Goal: Task Accomplishment & Management: Manage account settings

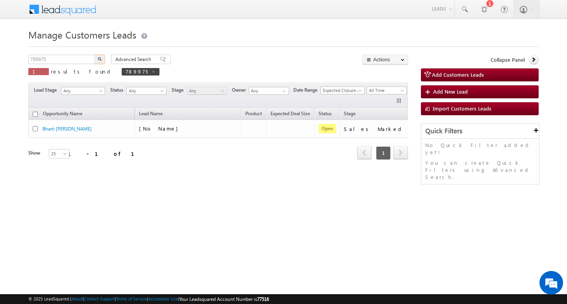
click at [82, 57] on input "789975" at bounding box center [61, 59] width 67 height 9
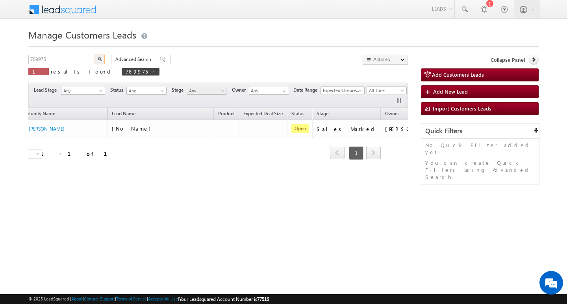
click at [82, 57] on input "789975" at bounding box center [61, 59] width 67 height 9
type input "Search Customers Leads"
click at [76, 57] on input "text" at bounding box center [61, 59] width 67 height 9
paste input "792198"
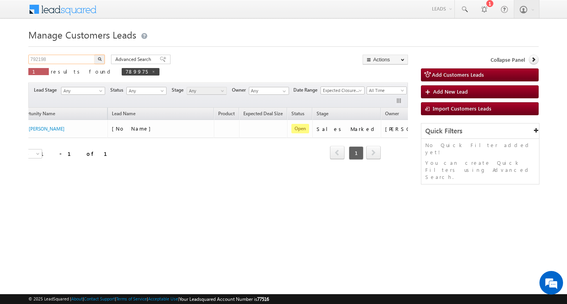
type input "792198"
click at [94, 55] on button "button" at bounding box center [99, 59] width 10 height 9
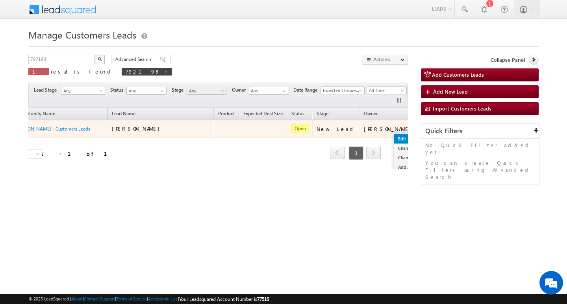
click at [394, 137] on link "Edit" at bounding box center [413, 138] width 39 height 9
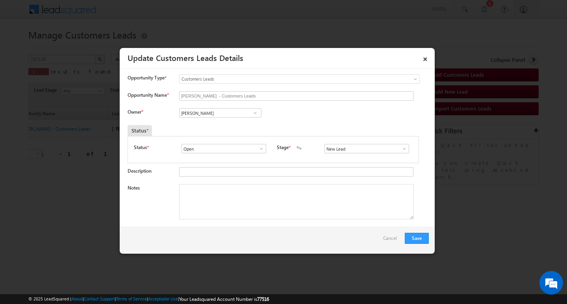
click at [402, 148] on span at bounding box center [404, 149] width 8 height 6
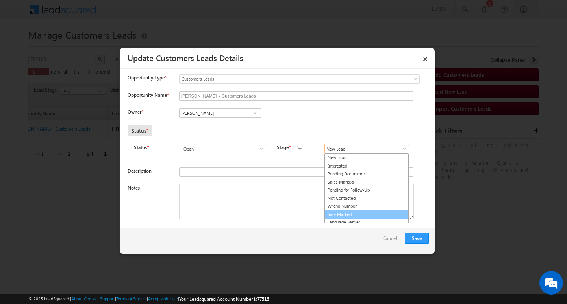
click at [372, 210] on link "Sale Marked" at bounding box center [366, 214] width 84 height 9
type input "Sale Marked"
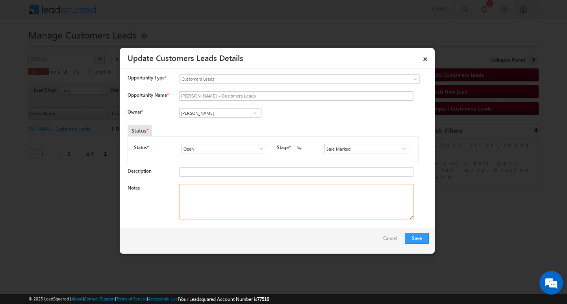
click at [222, 205] on textarea "Notes" at bounding box center [296, 201] width 235 height 35
click at [278, 189] on textarea "Notes" at bounding box center [296, 201] width 235 height 35
paste textarea "2 lakh Customer required top-up loan address [GEOGRAPHIC_DATA]/ [GEOGRAPHIC_DAT…"
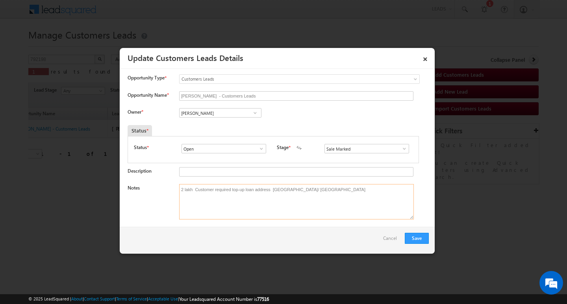
type textarea "2 lakh Customer required top-up loan address [GEOGRAPHIC_DATA]/ [GEOGRAPHIC_DAT…"
click at [211, 113] on input "[PERSON_NAME]" at bounding box center [220, 112] width 82 height 9
click at [222, 114] on input at bounding box center [220, 112] width 82 height 9
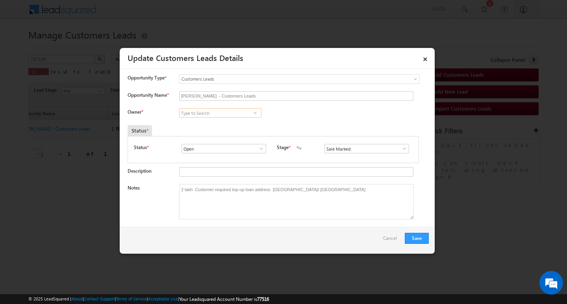
paste input "[PERSON_NAME]"
click at [221, 126] on span "[EMAIL_ADDRESS][DOMAIN_NAME]" at bounding box center [217, 129] width 71 height 6
type input "[PERSON_NAME]"
click at [416, 239] on button "Save" at bounding box center [417, 238] width 24 height 11
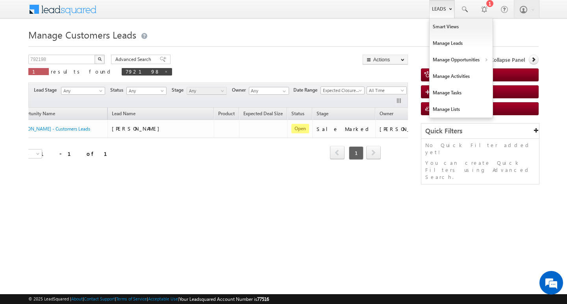
click at [438, 12] on link "Leads" at bounding box center [441, 9] width 25 height 18
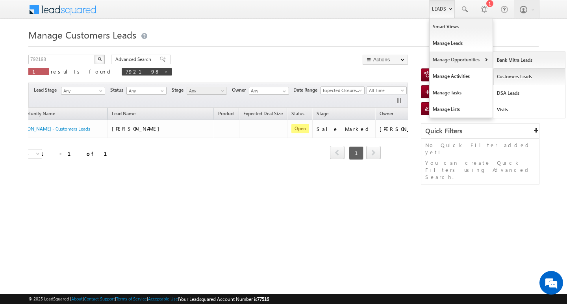
click at [511, 76] on link "Customers Leads" at bounding box center [529, 76] width 72 height 17
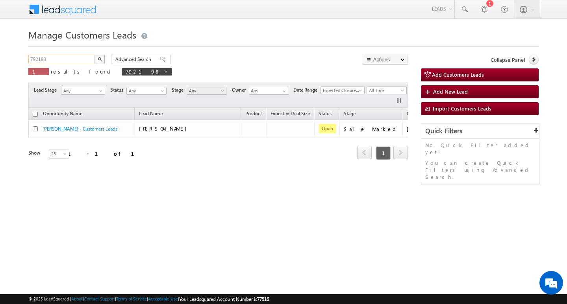
click at [68, 62] on input "792198" at bounding box center [61, 59] width 67 height 9
paste input "789944"
type input "789944"
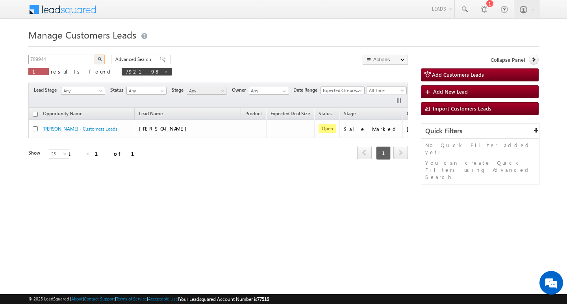
click at [94, 55] on button "button" at bounding box center [99, 59] width 10 height 9
click at [90, 57] on input "789944" at bounding box center [61, 59] width 67 height 9
paste input "789944"
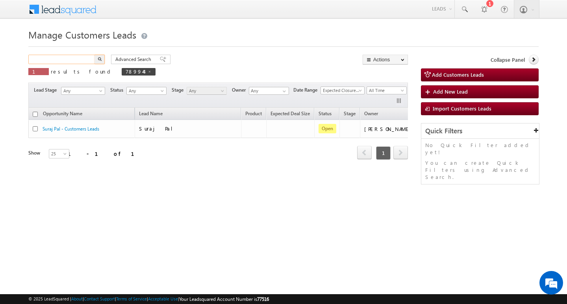
type input "789944"
click at [94, 55] on button "button" at bounding box center [99, 59] width 10 height 9
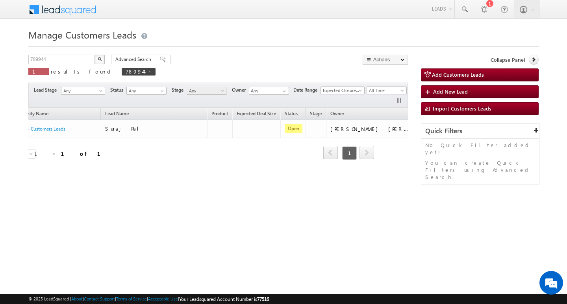
scroll to position [0, 64]
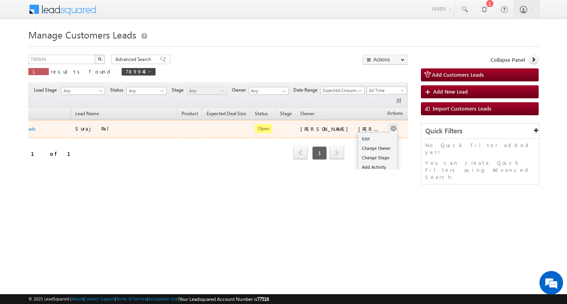
click at [389, 124] on span at bounding box center [393, 128] width 9 height 9
click at [374, 137] on link "Edit" at bounding box center [377, 138] width 39 height 9
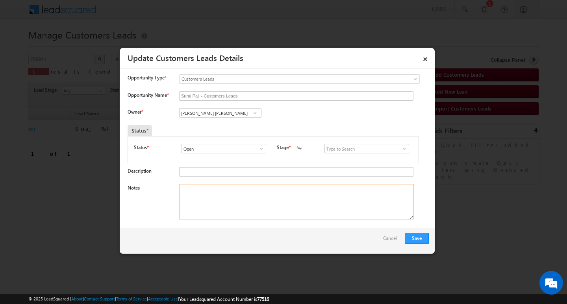
click at [285, 215] on textarea "Notes" at bounding box center [296, 201] width 235 height 35
click at [290, 201] on textarea "Notes" at bounding box center [296, 201] width 235 height 35
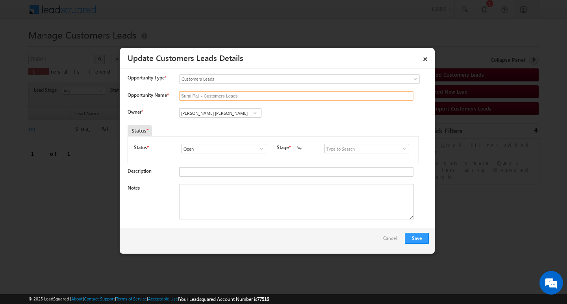
click at [243, 98] on input "Suraj Pal - Customers Leads" at bounding box center [296, 95] width 234 height 9
click at [255, 94] on input "Suraj Pal - Customers Leads" at bounding box center [296, 95] width 234 height 9
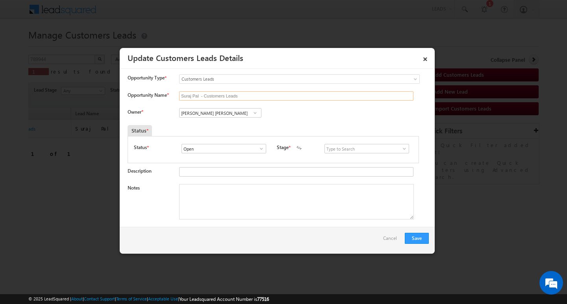
click at [255, 94] on input "Suraj Pal - Customers Leads" at bounding box center [296, 95] width 234 height 9
click at [425, 57] on link "×" at bounding box center [424, 58] width 13 height 14
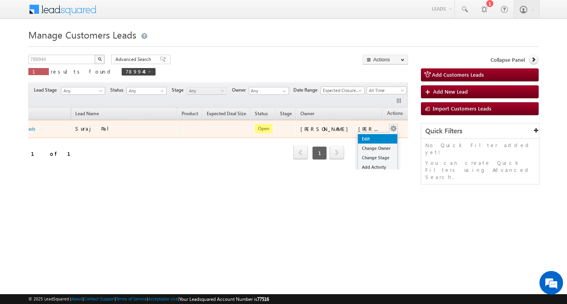
click at [378, 135] on link "Edit" at bounding box center [377, 138] width 39 height 9
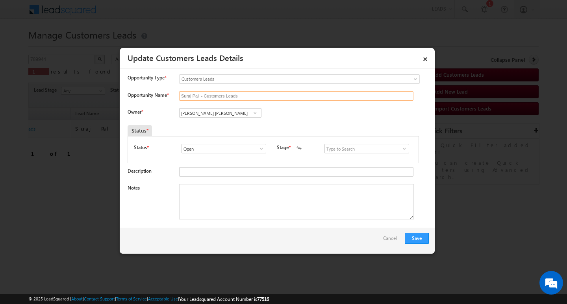
click at [270, 96] on input "Suraj Pal - Customers Leads" at bounding box center [296, 95] width 234 height 9
paste input "Sita Rani"
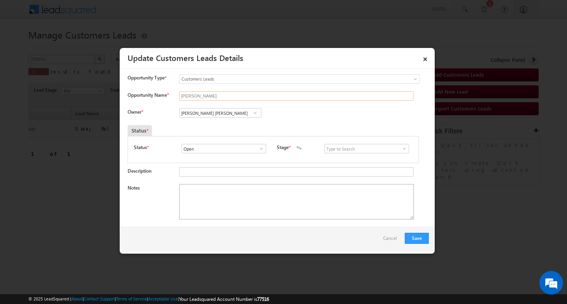
type input "Sita Rani"
click at [247, 191] on textarea "Notes" at bounding box center [296, 201] width 235 height 35
click at [405, 148] on input at bounding box center [366, 148] width 85 height 9
click at [400, 147] on span at bounding box center [404, 149] width 8 height 6
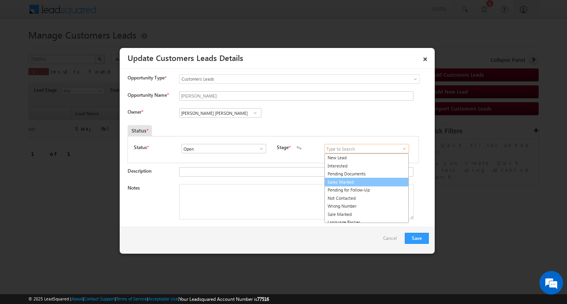
click at [392, 182] on link "Sales Marked" at bounding box center [366, 182] width 84 height 9
type input "Sales Marked"
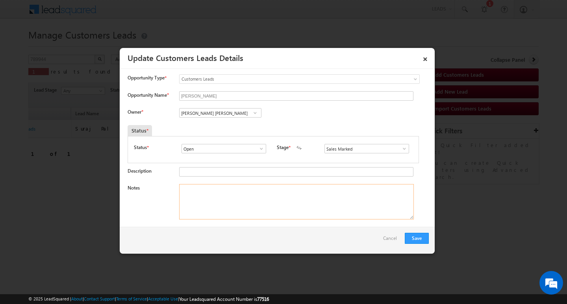
click at [257, 219] on textarea "Notes" at bounding box center [296, 201] width 235 height 35
click at [260, 188] on textarea "Notes" at bounding box center [296, 201] width 235 height 35
paste textarea "3 lakh Customer required top-up loan address Moradabad/ Uttar Pradesh"
type textarea "3 lakh Customer required top-up loan address Moradabad/ Uttar Pradesh"
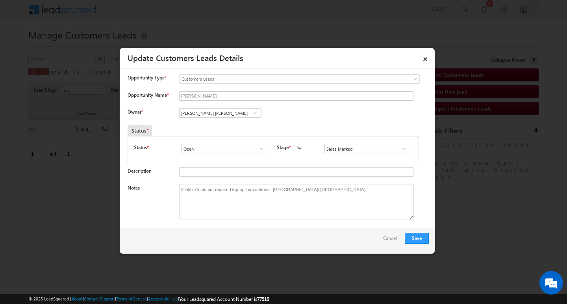
click at [254, 116] on span at bounding box center [255, 113] width 8 height 6
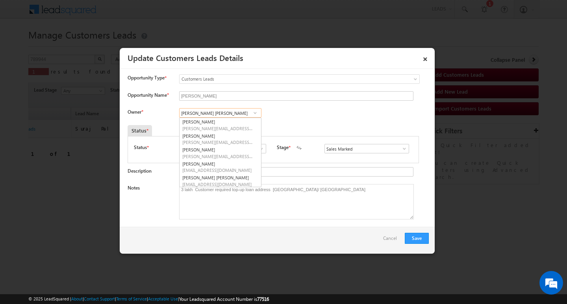
click at [243, 114] on input "Javed Qamar Alimuddin Ansari" at bounding box center [220, 112] width 82 height 9
paste input "Arnav Pathak"
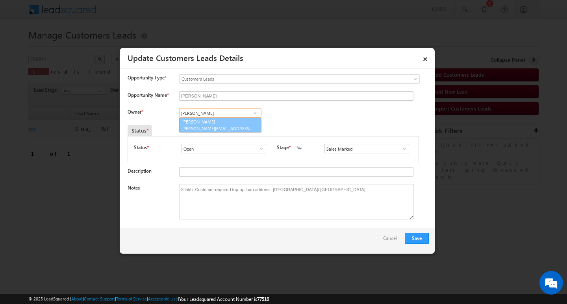
click at [231, 120] on link "Arnav Pathak arnav.pathak@sgrlimited.in" at bounding box center [220, 125] width 82 height 15
type input "Arnav Pathak"
click at [418, 237] on button "Save" at bounding box center [417, 238] width 24 height 11
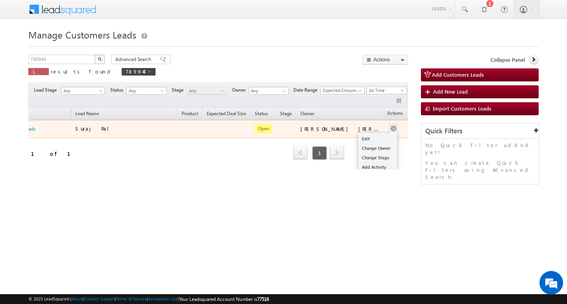
click at [389, 126] on button "button" at bounding box center [393, 129] width 8 height 8
click at [377, 135] on link "Edit" at bounding box center [377, 138] width 39 height 9
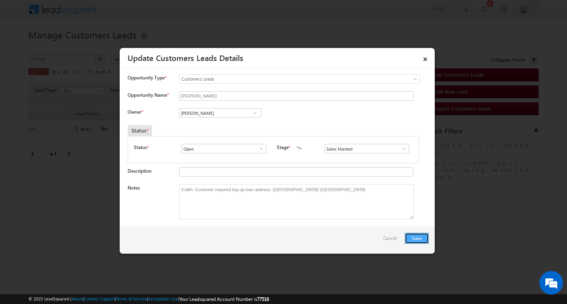
click at [419, 235] on button "Save" at bounding box center [417, 238] width 24 height 11
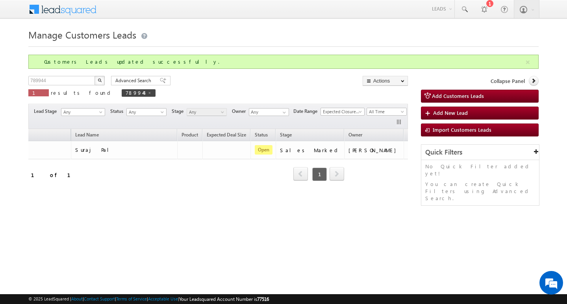
scroll to position [0, 41]
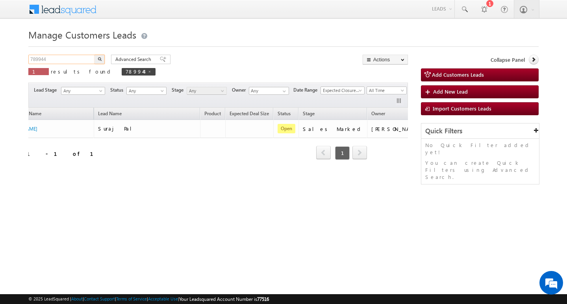
click at [62, 57] on input "789944" at bounding box center [61, 59] width 67 height 9
type input "Search Customers Leads"
click at [58, 59] on input "text" at bounding box center [61, 59] width 67 height 9
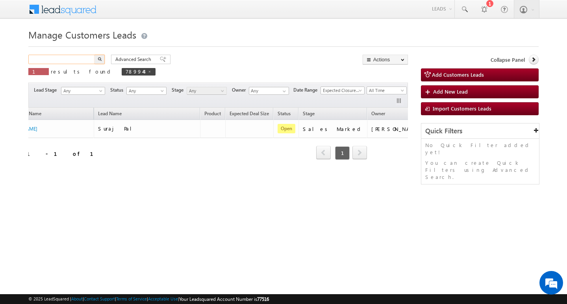
paste input "792087"
type input "792087"
click at [94, 55] on button "button" at bounding box center [99, 59] width 10 height 9
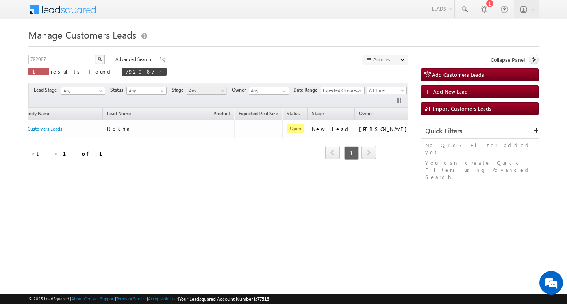
click at [94, 55] on button "button" at bounding box center [99, 59] width 10 height 9
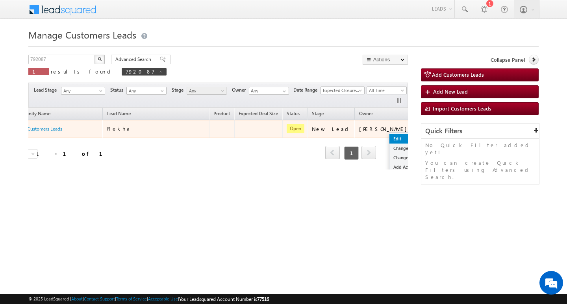
click at [389, 138] on link "Edit" at bounding box center [408, 138] width 39 height 9
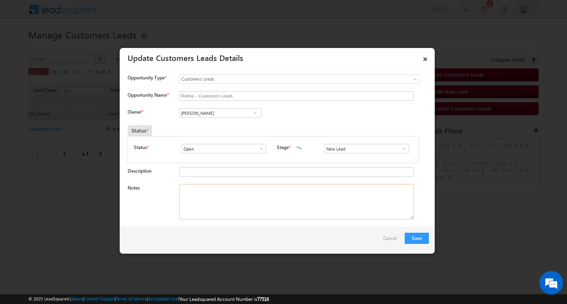
click at [244, 190] on textarea "Notes" at bounding box center [296, 201] width 235 height 35
click at [233, 113] on input "[PERSON_NAME]" at bounding box center [220, 112] width 82 height 9
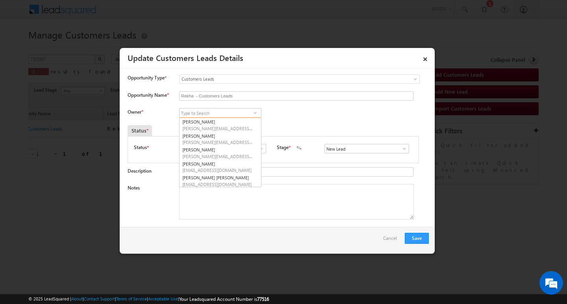
scroll to position [2, 0]
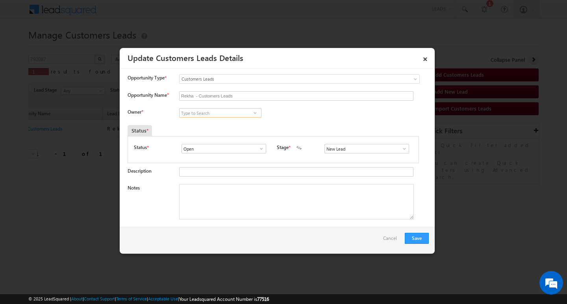
click at [227, 117] on input at bounding box center [220, 112] width 82 height 9
click at [229, 114] on input at bounding box center [220, 112] width 82 height 9
paste input "Vishal Ghorpade"
click at [226, 118] on link "Vishal Ghorpade vishal.g@sgrlimited.in" at bounding box center [220, 125] width 82 height 15
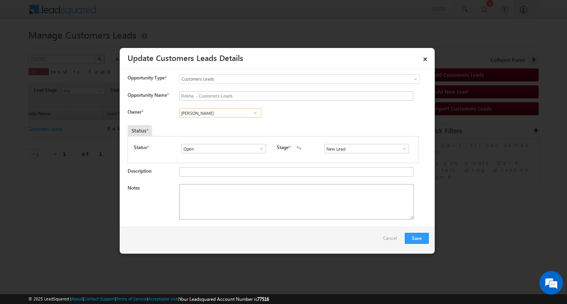
type input "Vishal Ghorpade"
click at [232, 193] on textarea "Notes" at bounding box center [296, 201] width 235 height 35
click at [403, 148] on span at bounding box center [404, 149] width 8 height 6
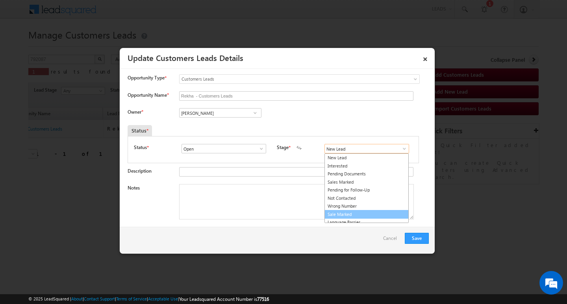
click at [379, 214] on link "Sale Marked" at bounding box center [366, 214] width 84 height 9
type input "Sale Marked"
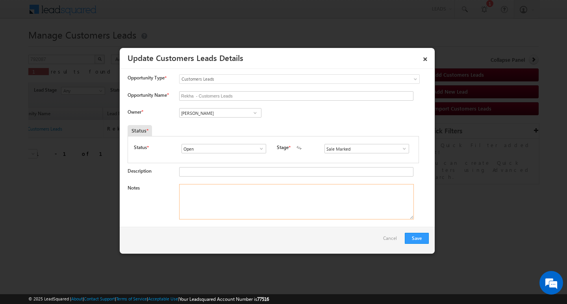
click at [299, 209] on textarea "Notes" at bounding box center [296, 201] width 235 height 35
click at [253, 192] on textarea "Notes" at bounding box center [296, 201] width 235 height 35
paste textarea "1.5/ lakh Customer required top-up loan address Gwalior / Madhya pradesh"
type textarea "1.5/ lakh Customer required top-up loan address Gwalior / Madhya pradesh"
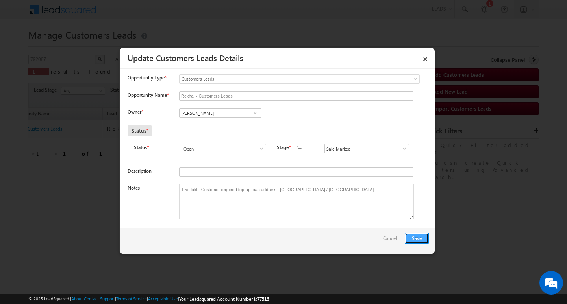
click at [408, 236] on button "Save" at bounding box center [417, 238] width 24 height 11
